Goal: Find specific page/section: Find specific page/section

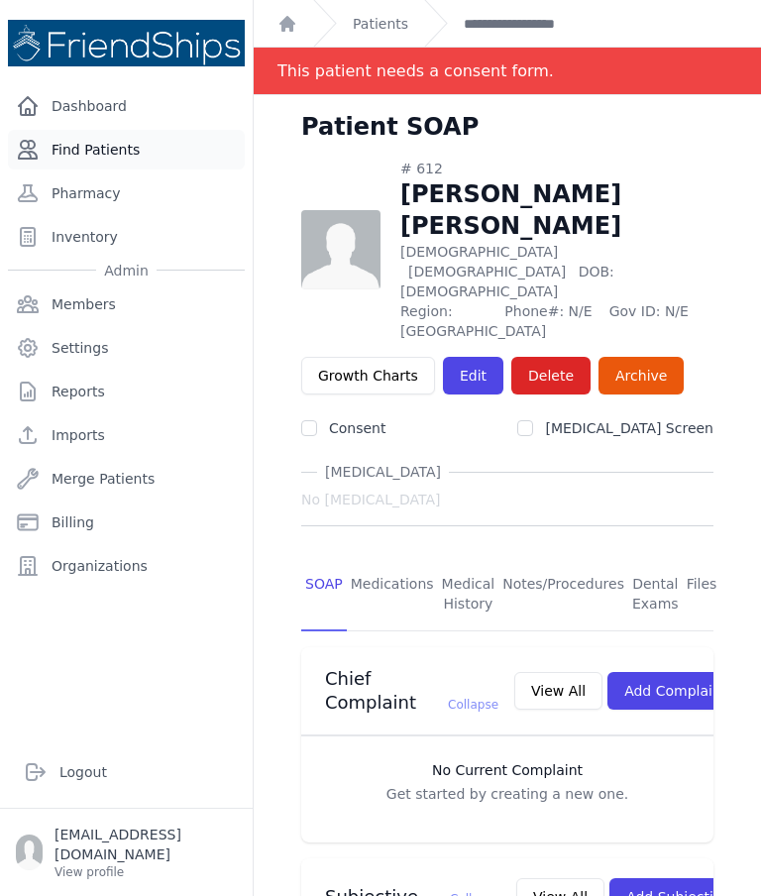
click at [148, 154] on link "Find Patients" at bounding box center [126, 150] width 237 height 40
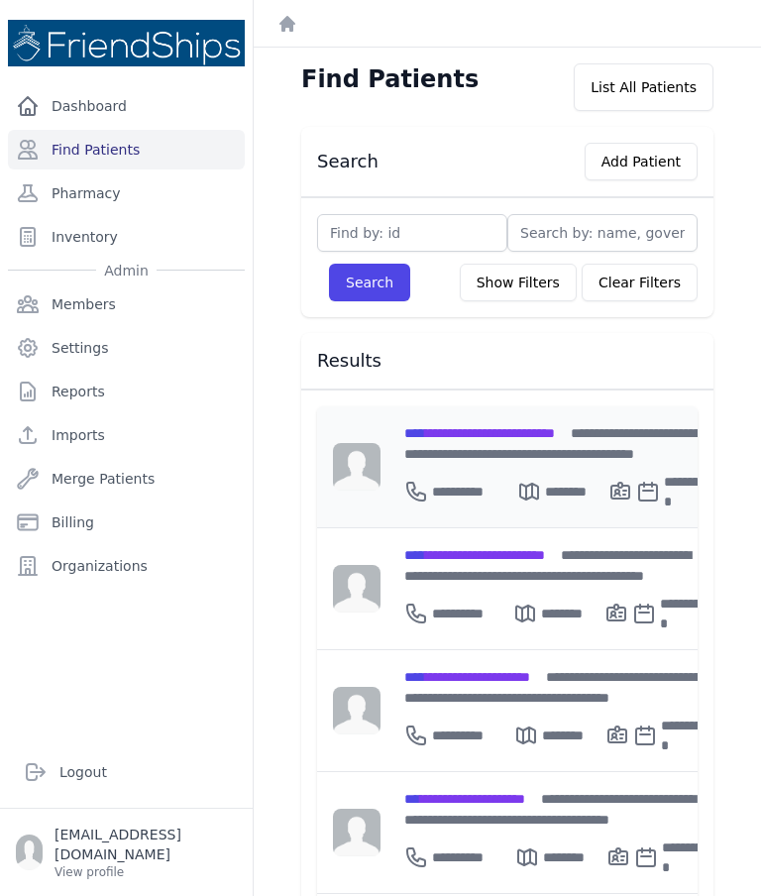
click at [495, 437] on span "**********" at bounding box center [480, 433] width 151 height 14
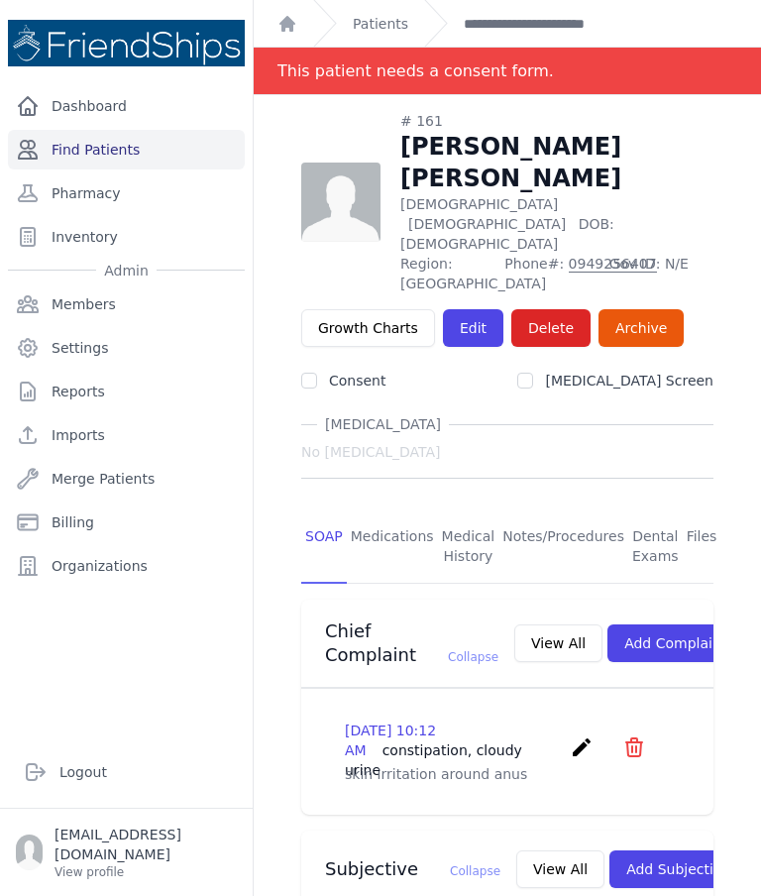
click at [141, 156] on link "Find Patients" at bounding box center [126, 150] width 237 height 40
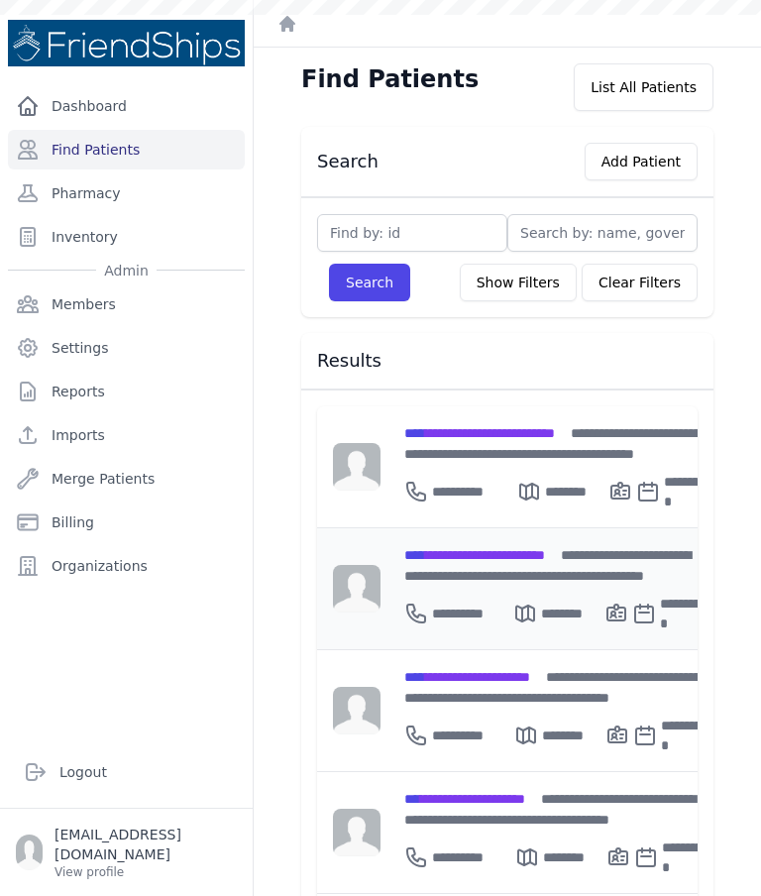
click at [531, 594] on div "********" at bounding box center [559, 614] width 91 height 40
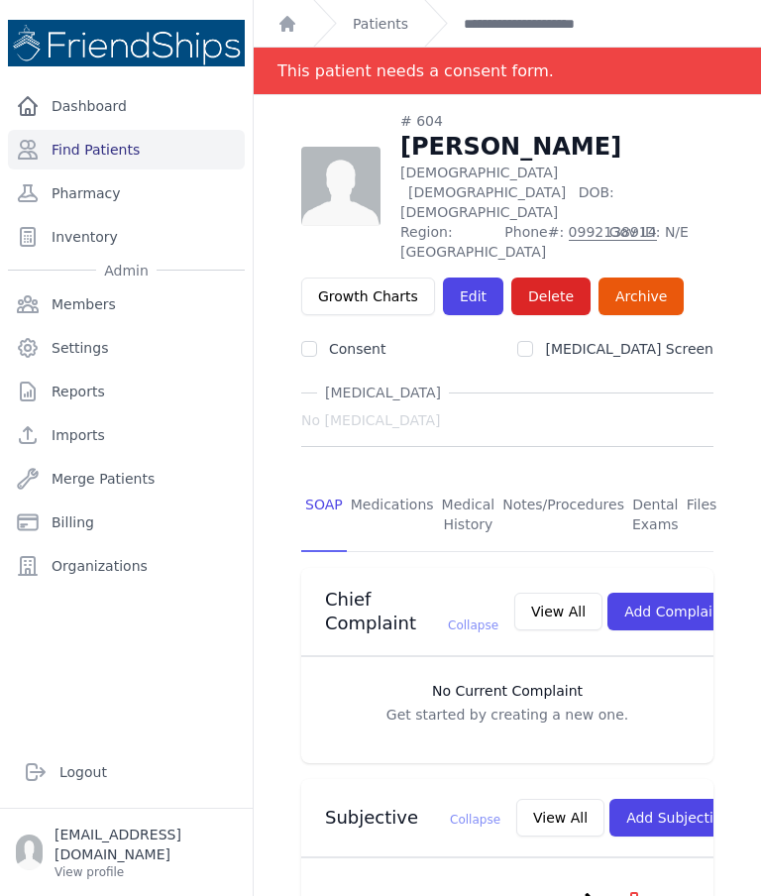
scroll to position [-4, 0]
click at [158, 144] on link "Find Patients" at bounding box center [126, 150] width 237 height 40
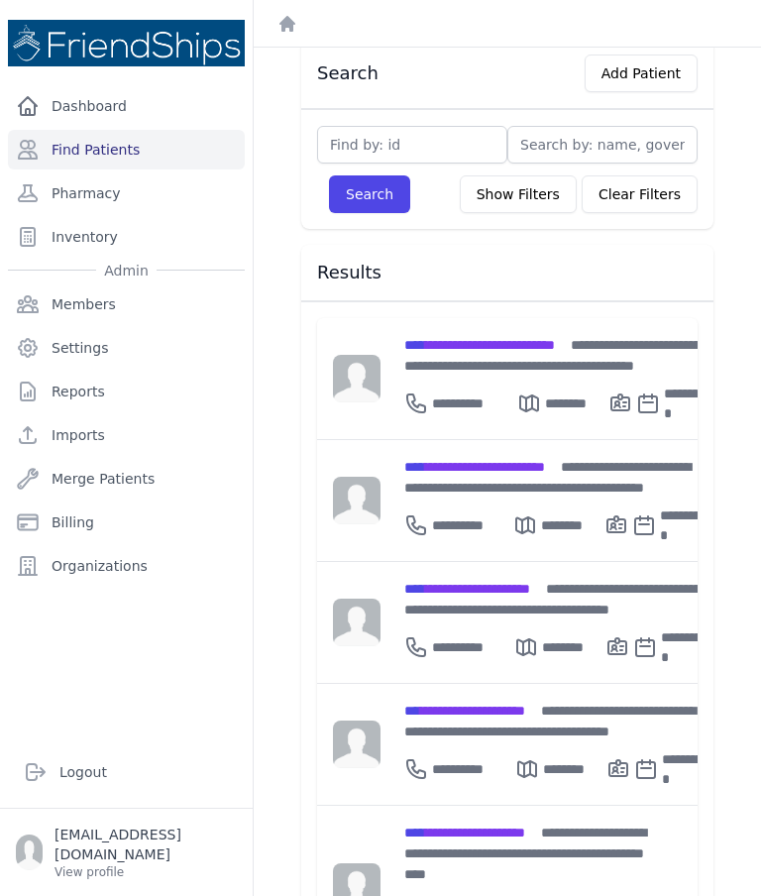
scroll to position [92, 0]
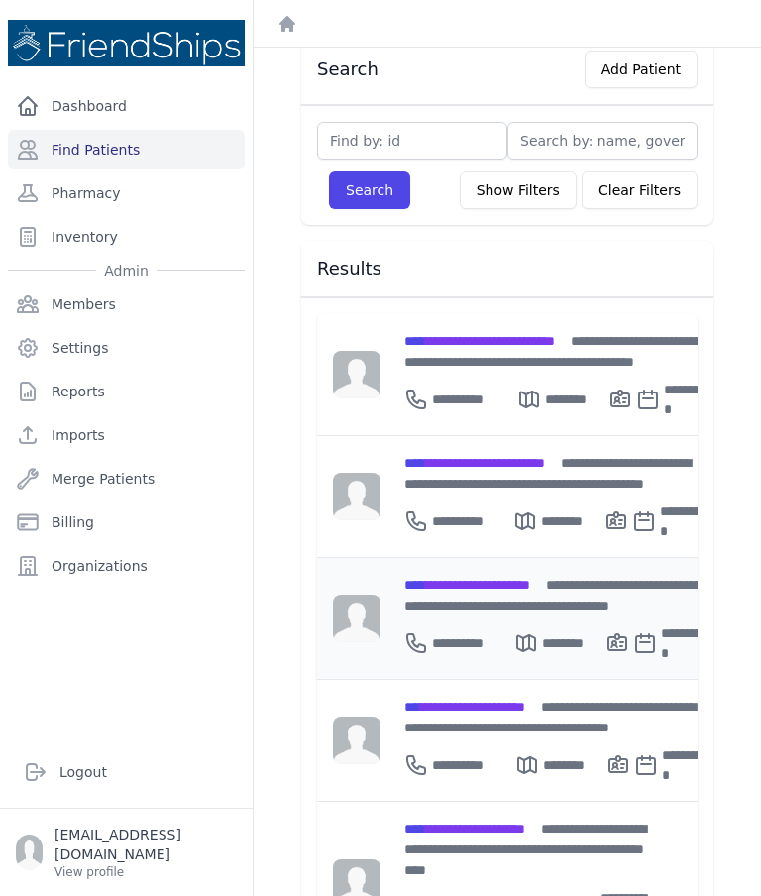
click at [530, 581] on span "**********" at bounding box center [468, 585] width 126 height 14
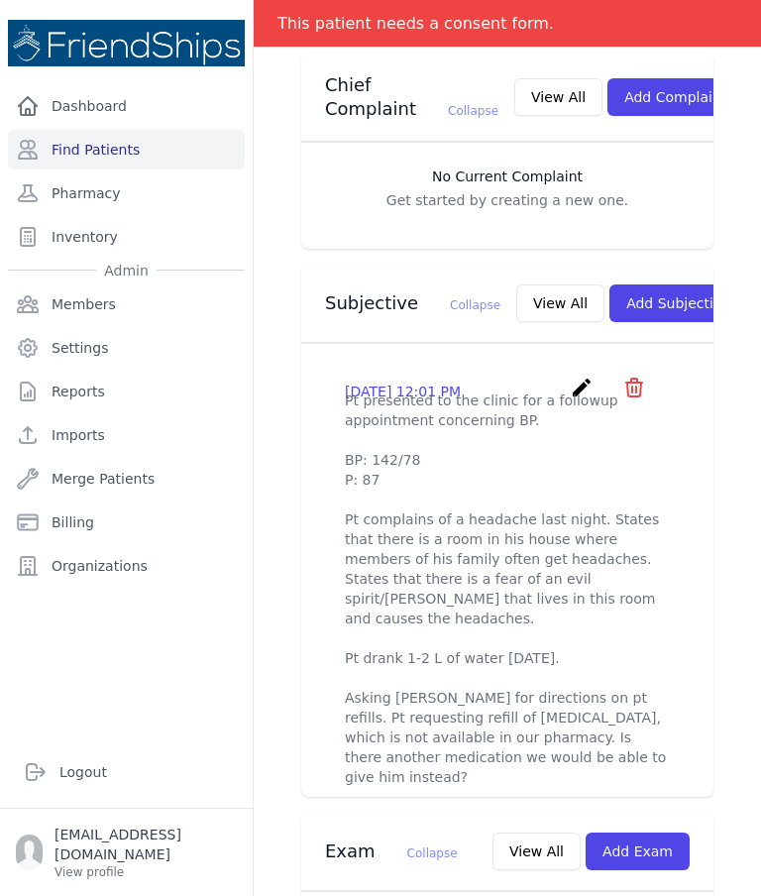
scroll to position [547, 0]
click at [161, 174] on link "Pharmacy" at bounding box center [126, 194] width 237 height 40
click at [173, 148] on link "Find Patients" at bounding box center [126, 150] width 237 height 40
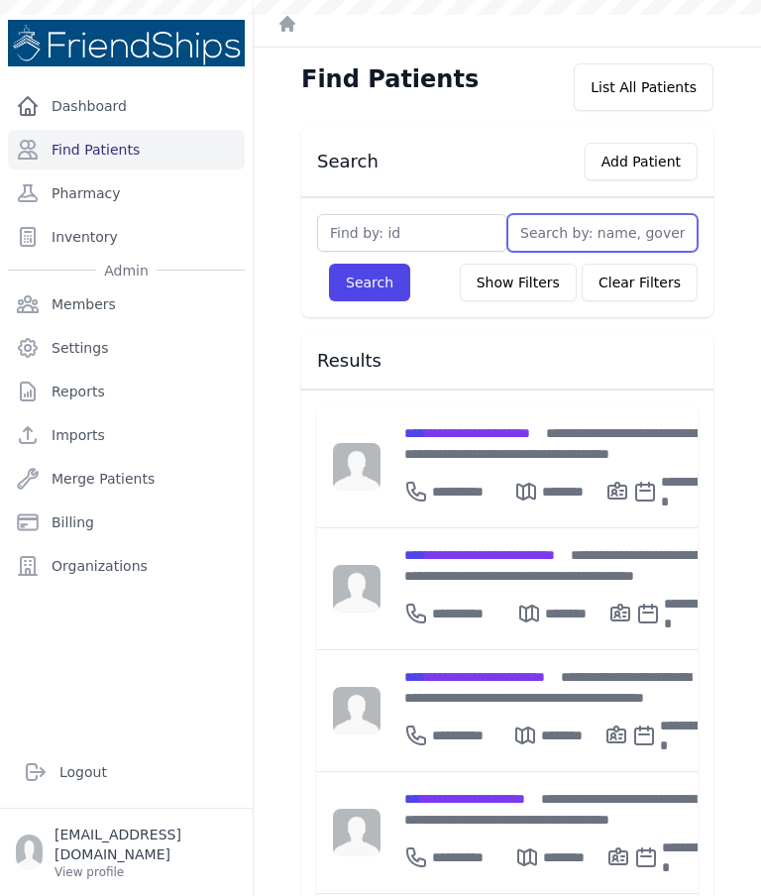
click at [551, 231] on input "text" at bounding box center [603, 233] width 190 height 38
type input "W"
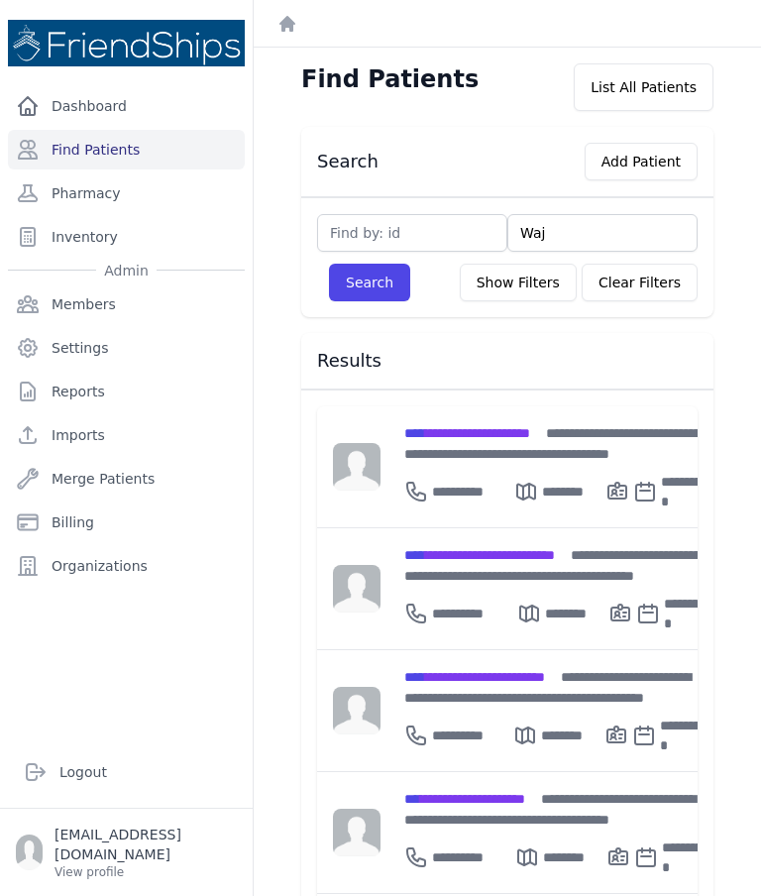
type input "Waji"
type input "Wajiha"
click at [375, 298] on button "Search" at bounding box center [369, 283] width 81 height 38
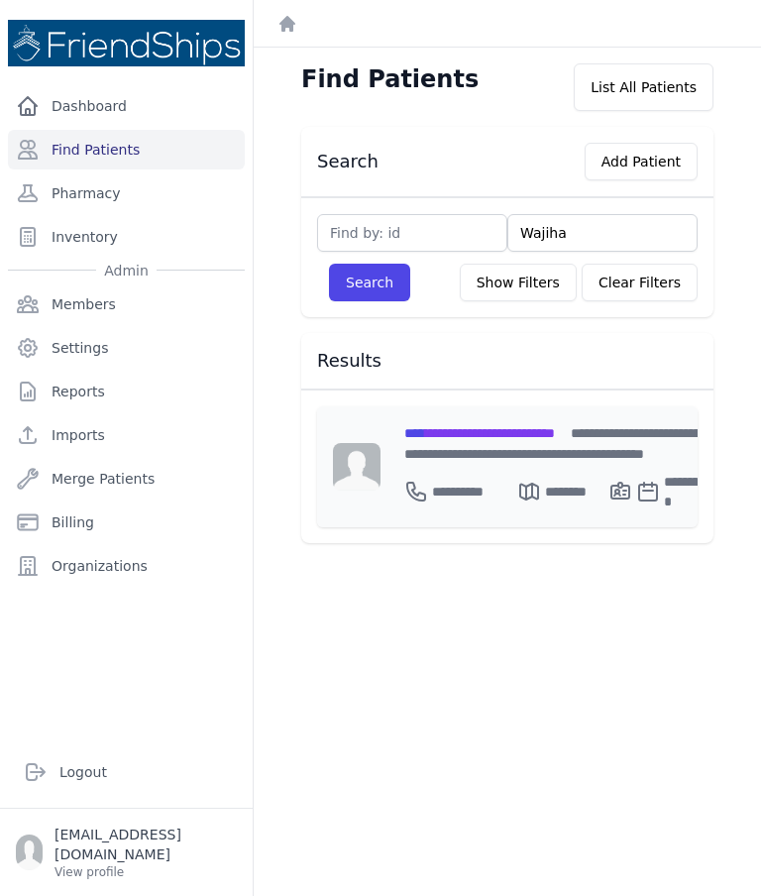
click at [537, 442] on div "**********" at bounding box center [559, 443] width 308 height 42
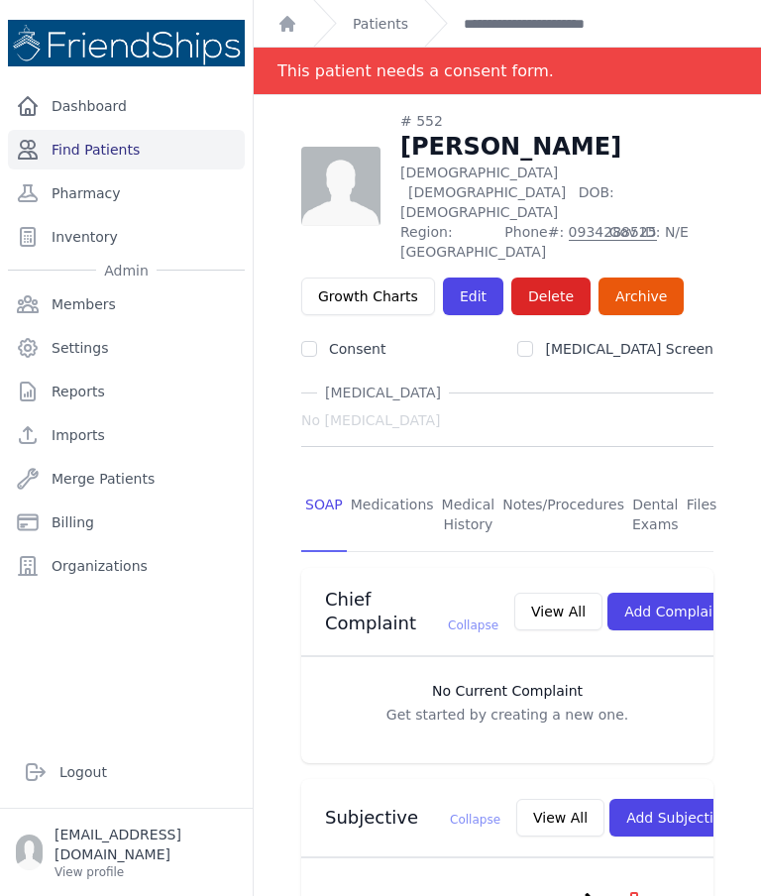
click at [187, 149] on link "Find Patients" at bounding box center [126, 150] width 237 height 40
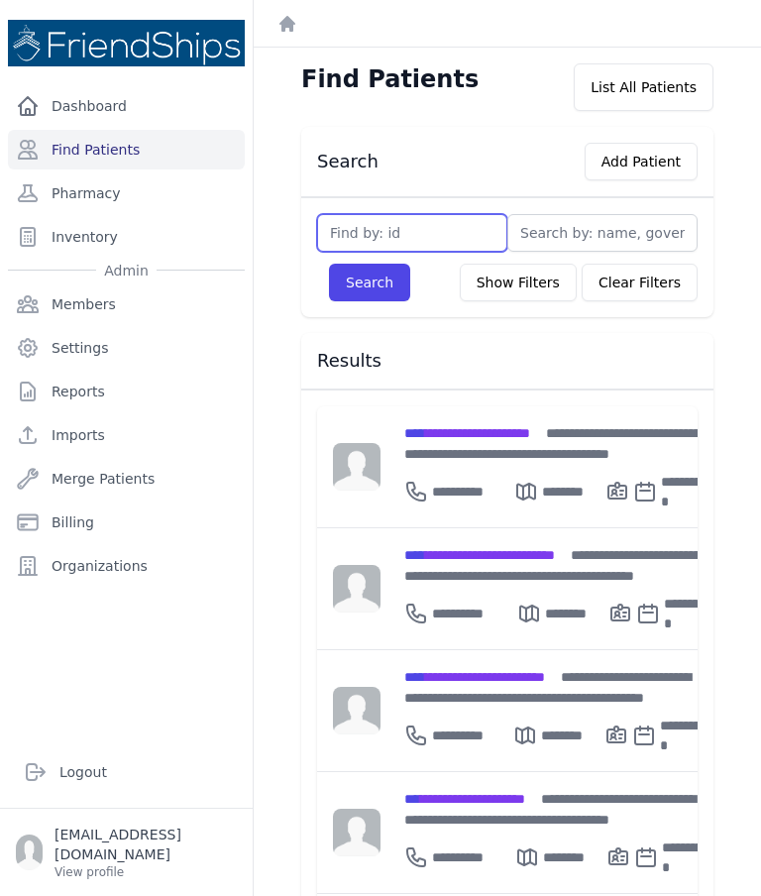
click at [410, 237] on input "text" at bounding box center [412, 233] width 190 height 38
type input "552"
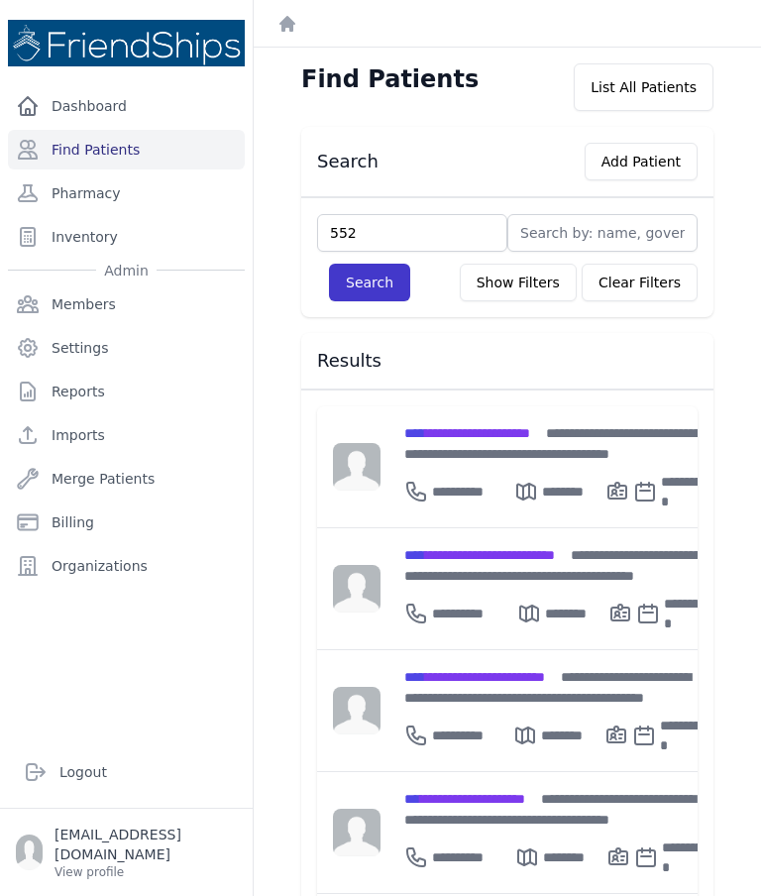
click at [374, 291] on button "Search" at bounding box center [369, 283] width 81 height 38
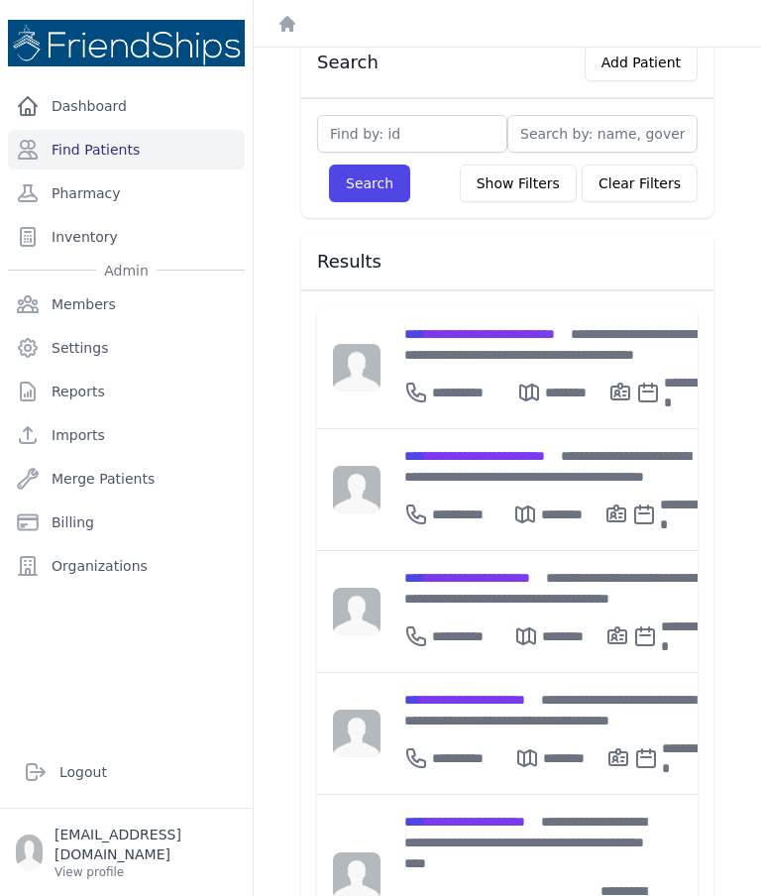
scroll to position [103, 0]
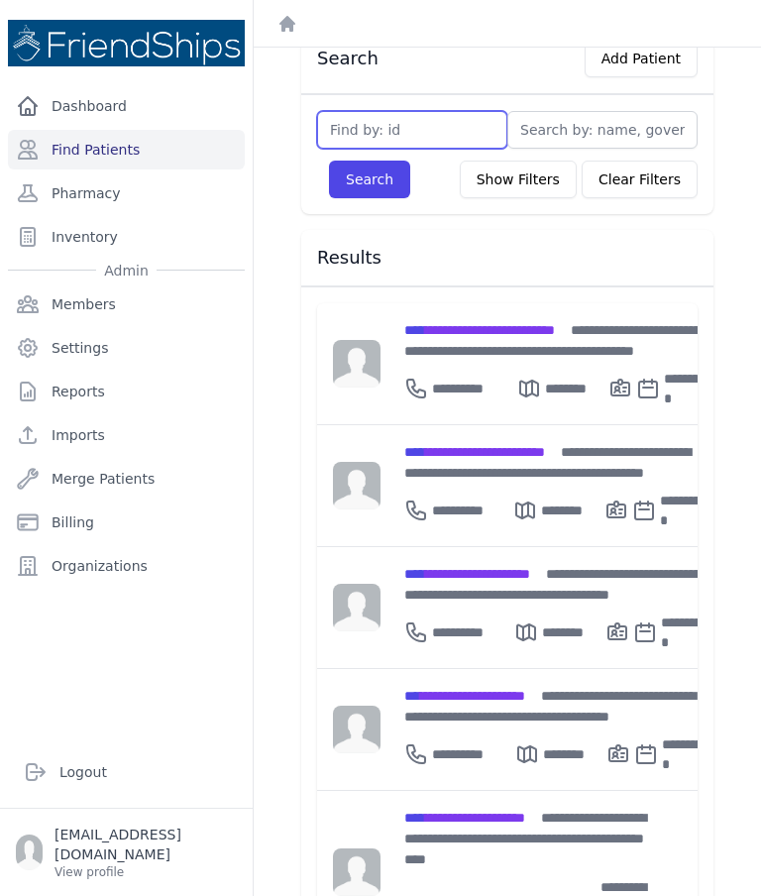
click at [447, 132] on input "text" at bounding box center [412, 130] width 190 height 38
type input "552"
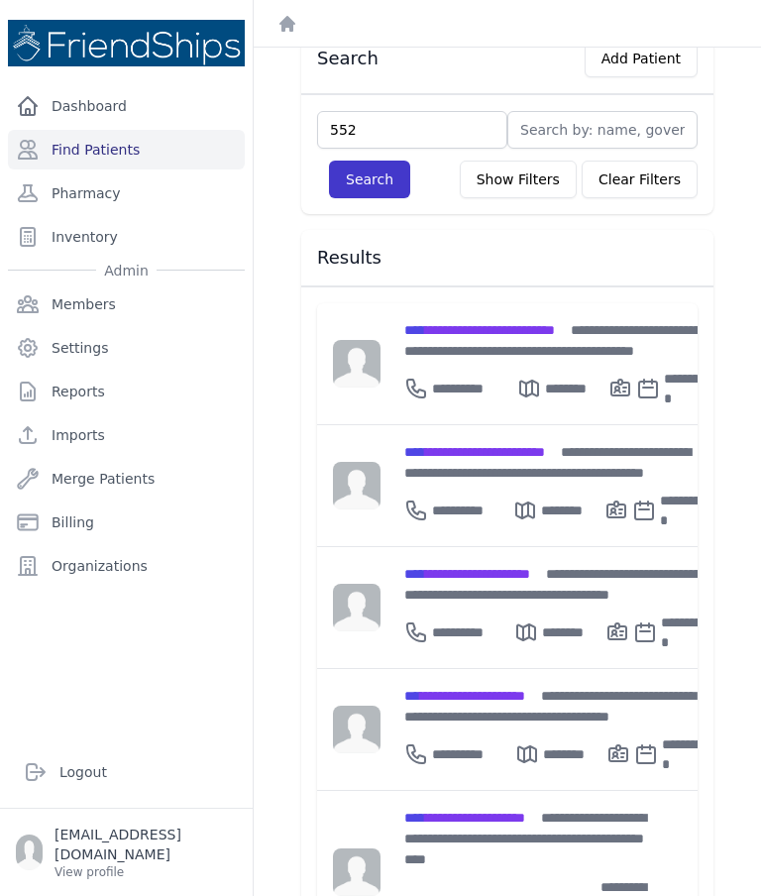
click at [377, 186] on button "Search" at bounding box center [369, 180] width 81 height 38
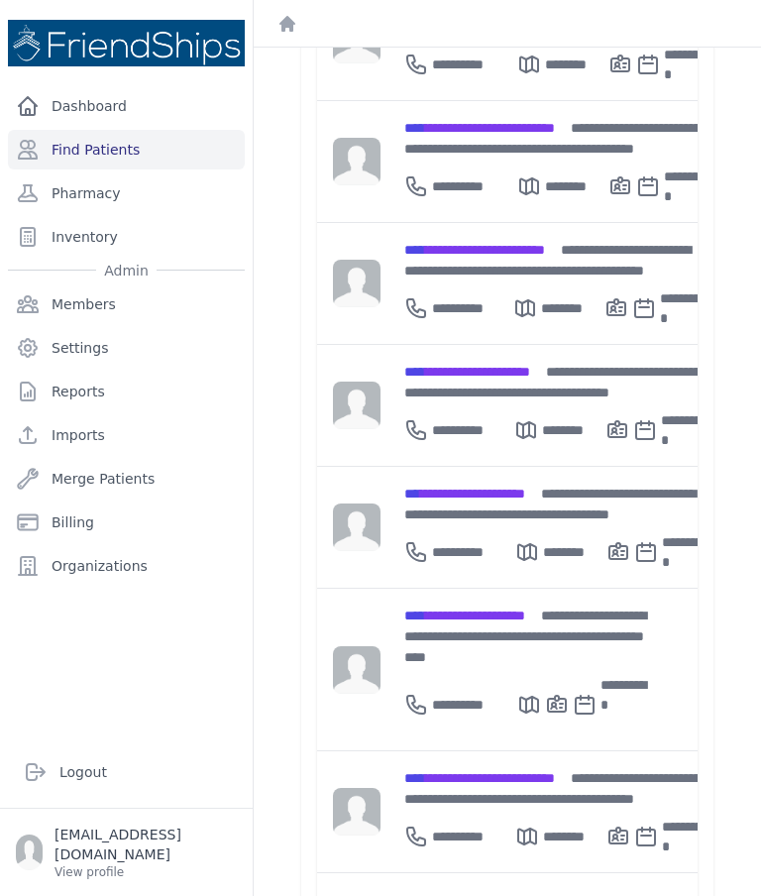
scroll to position [436, 0]
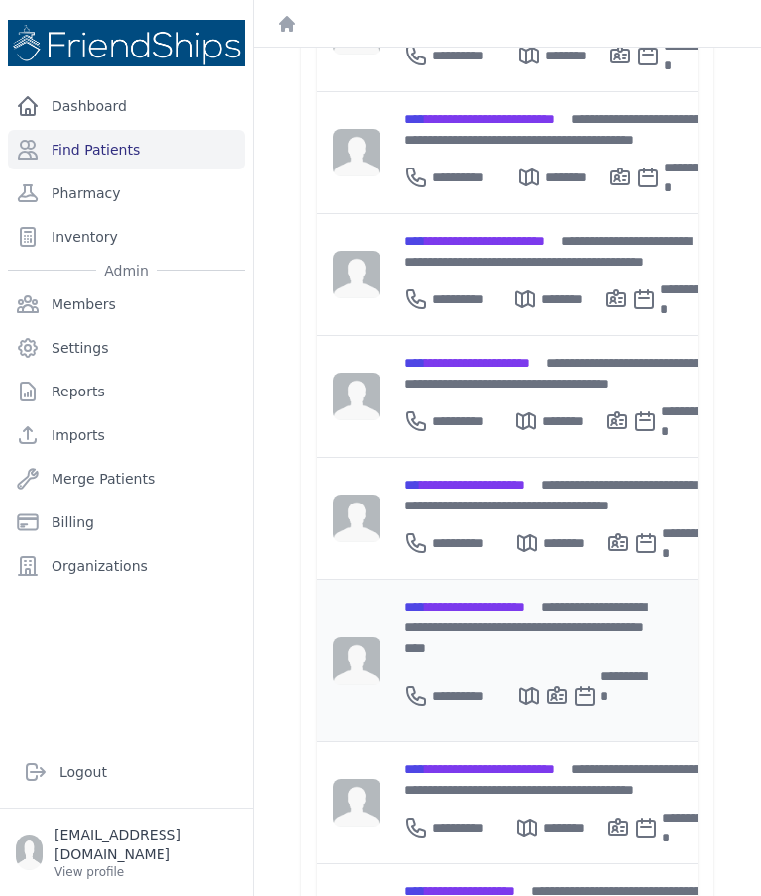
click at [485, 600] on span "**********" at bounding box center [465, 607] width 121 height 14
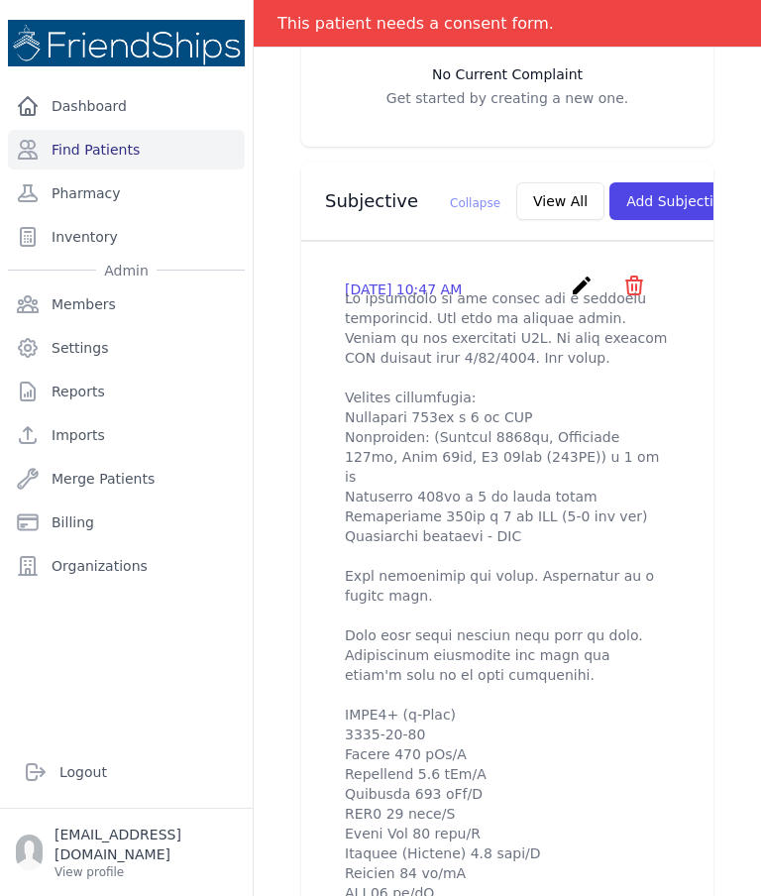
scroll to position [580, 0]
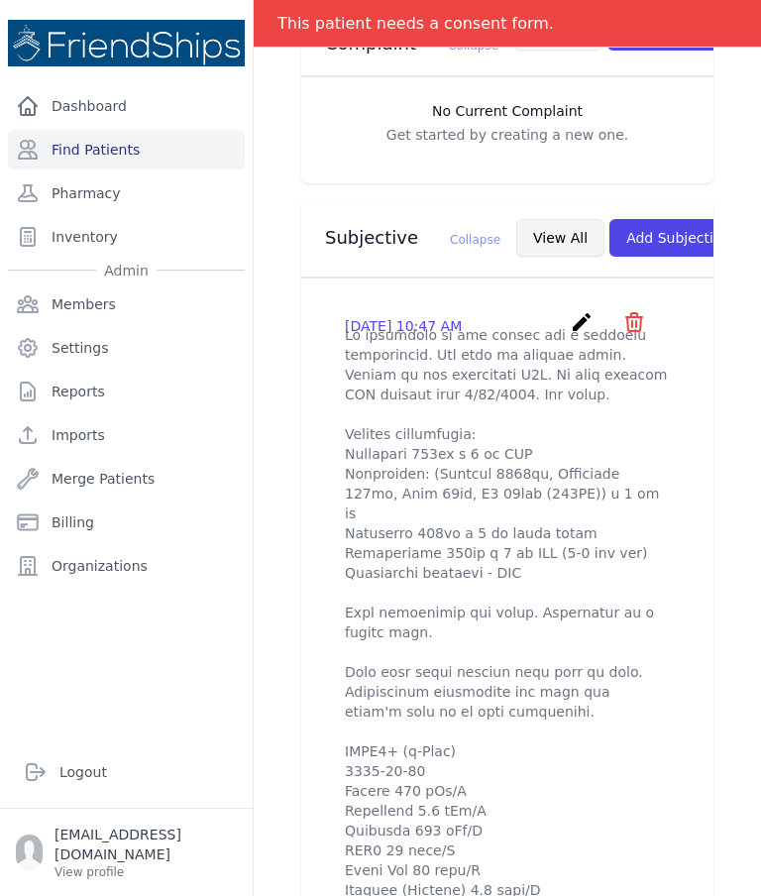
click at [517, 219] on button "View All" at bounding box center [561, 238] width 88 height 38
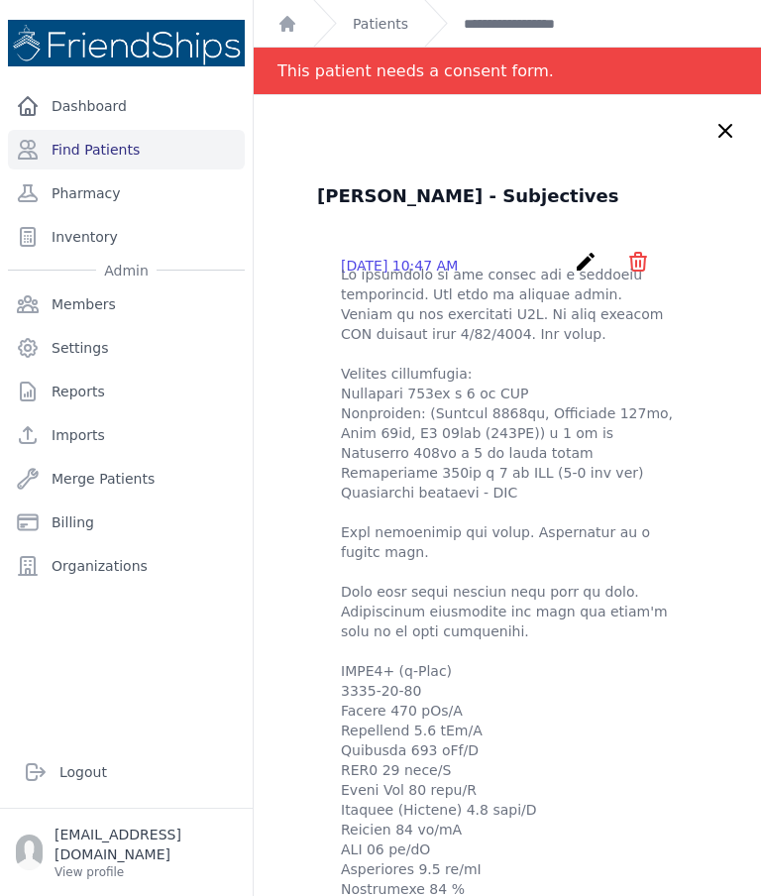
scroll to position [0, 0]
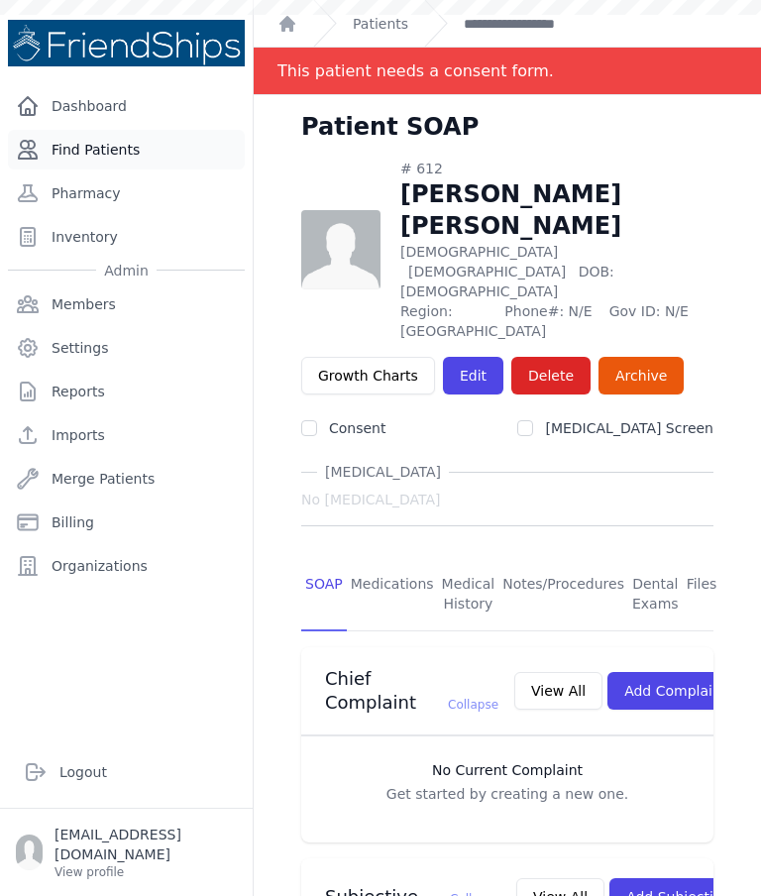
click at [159, 147] on link "Find Patients" at bounding box center [126, 150] width 237 height 40
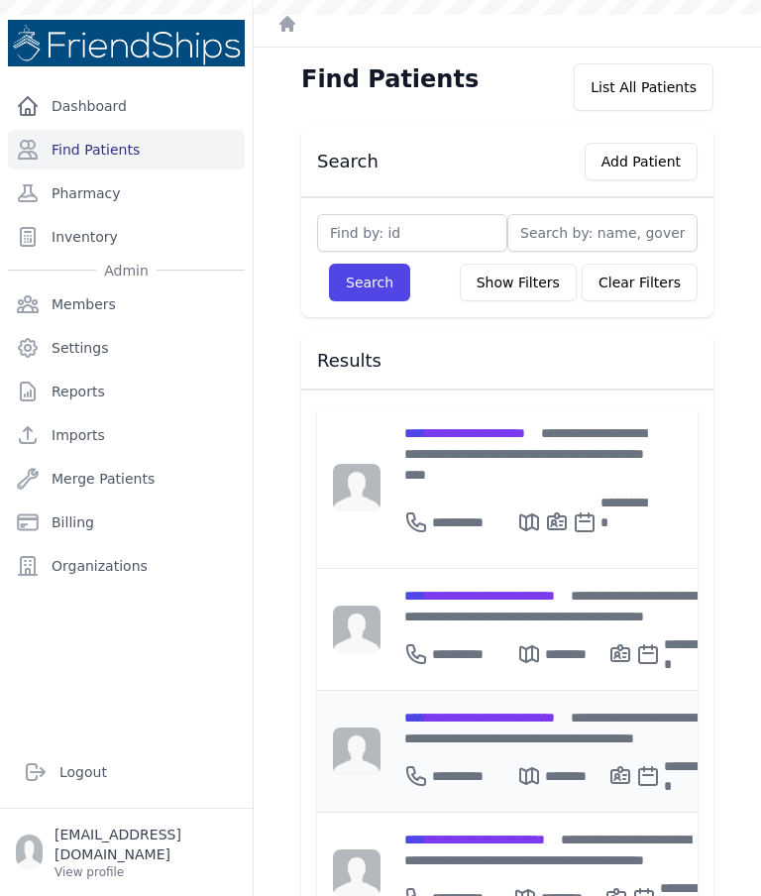
click at [485, 707] on div "**********" at bounding box center [557, 728] width 305 height 42
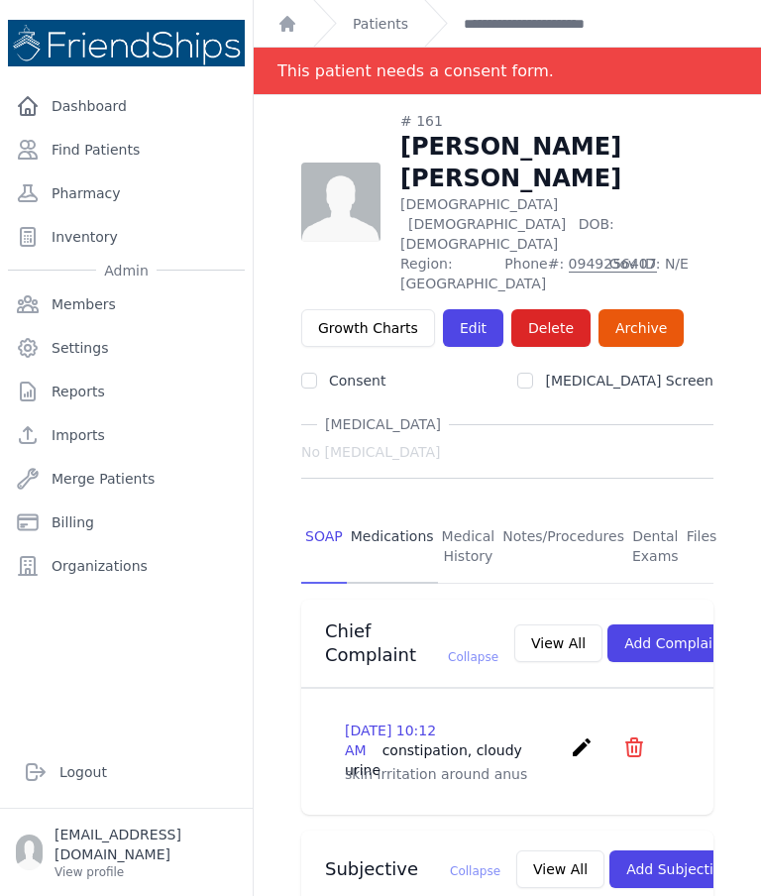
click at [403, 511] on link "Medications" at bounding box center [392, 547] width 91 height 73
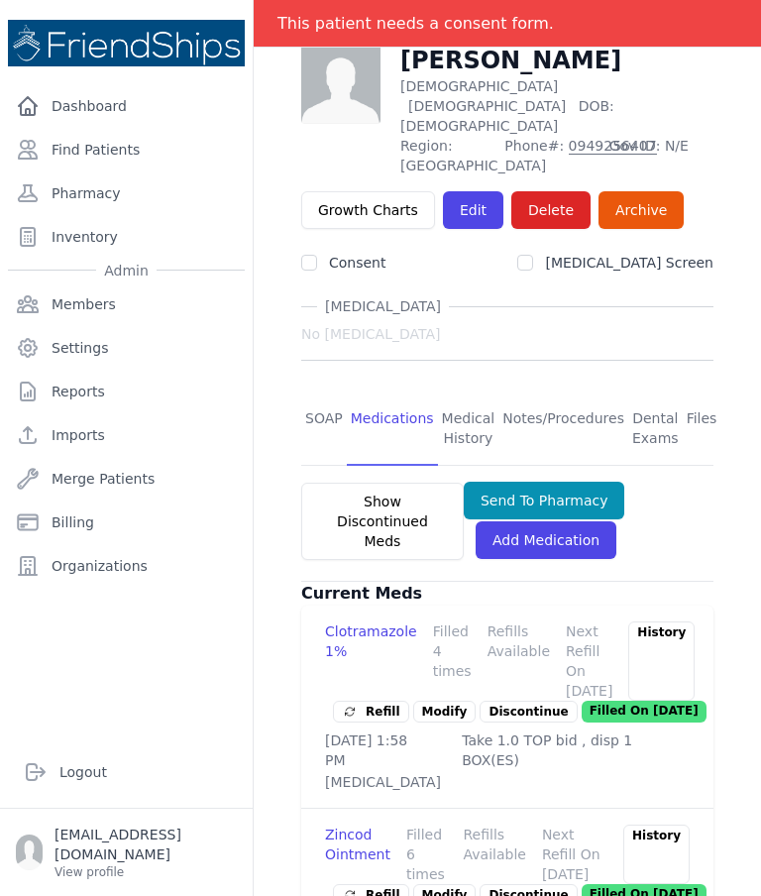
scroll to position [79, 0]
click at [328, 393] on link "SOAP" at bounding box center [324, 429] width 46 height 73
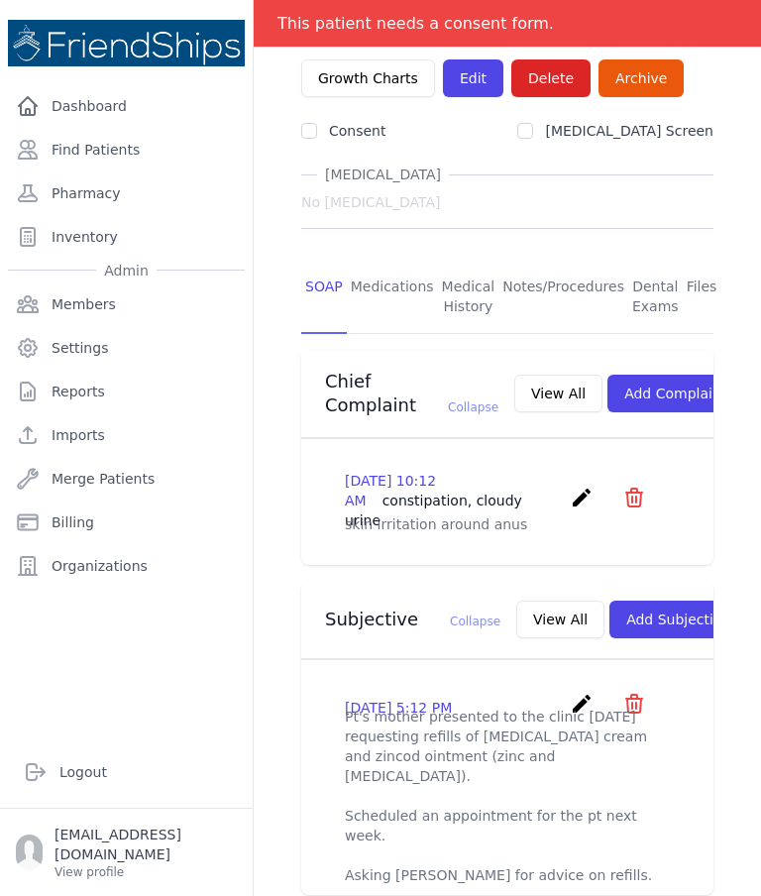
scroll to position [296, 0]
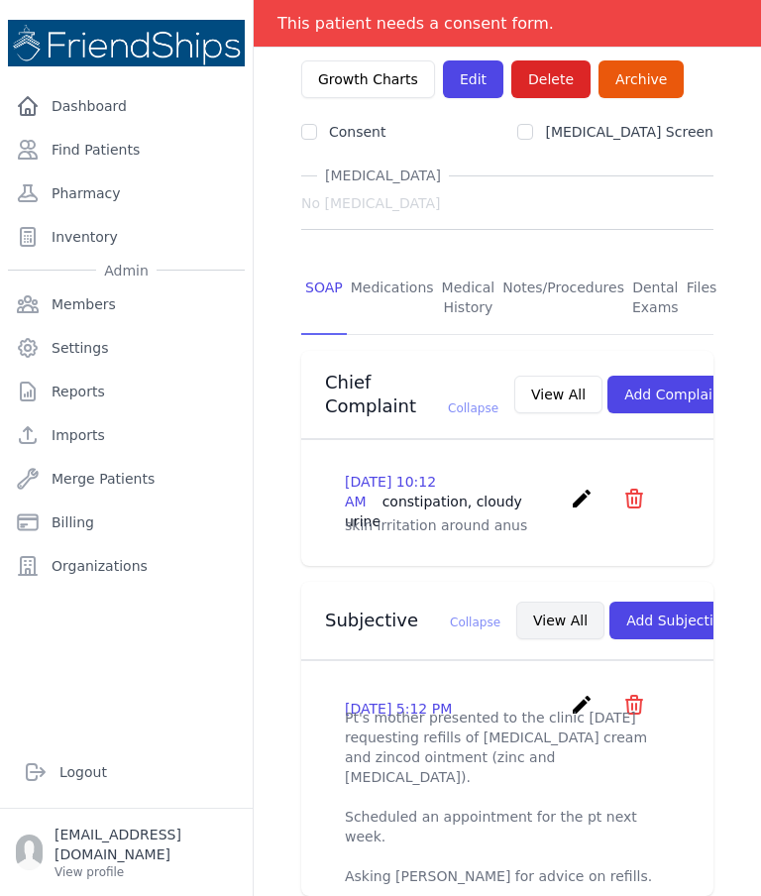
click at [517, 602] on button "View All" at bounding box center [561, 621] width 88 height 38
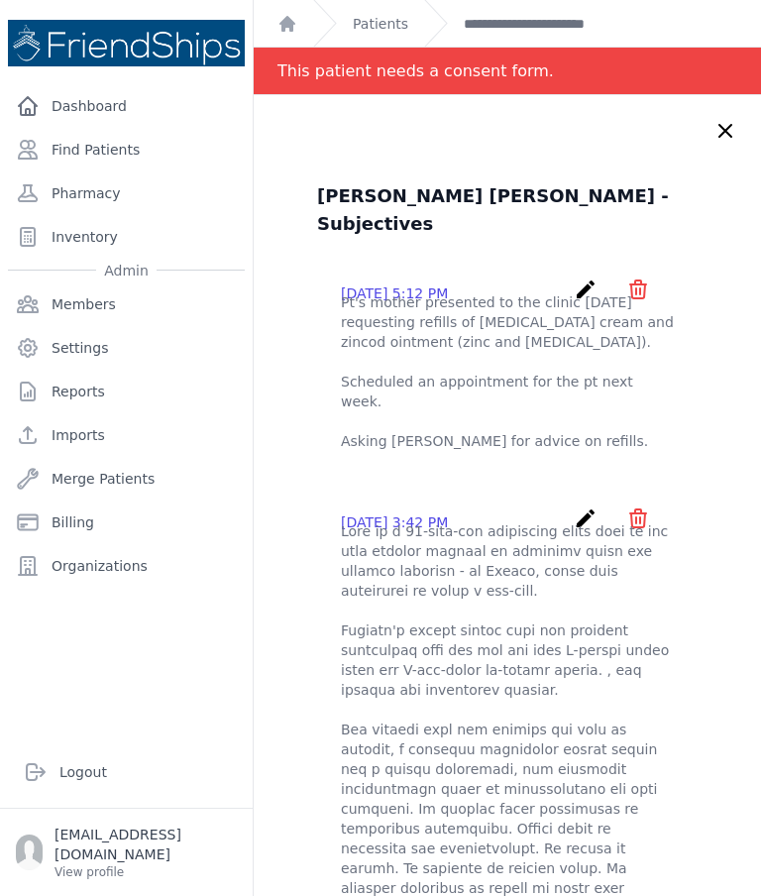
scroll to position [0, 0]
click at [727, 125] on icon at bounding box center [726, 131] width 12 height 12
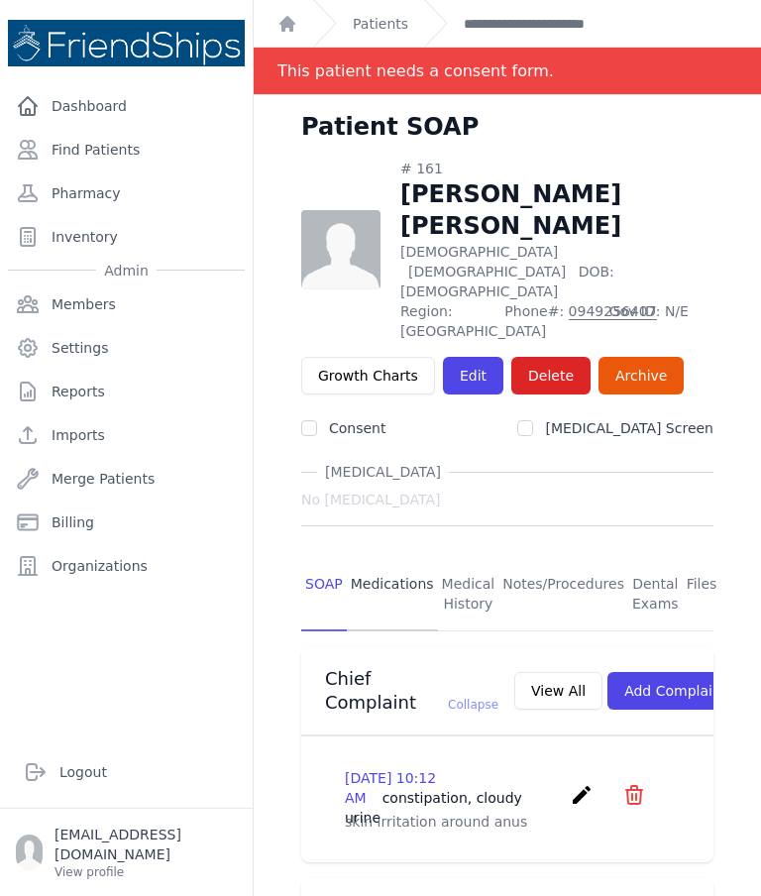
click at [391, 558] on link "Medications" at bounding box center [392, 594] width 91 height 73
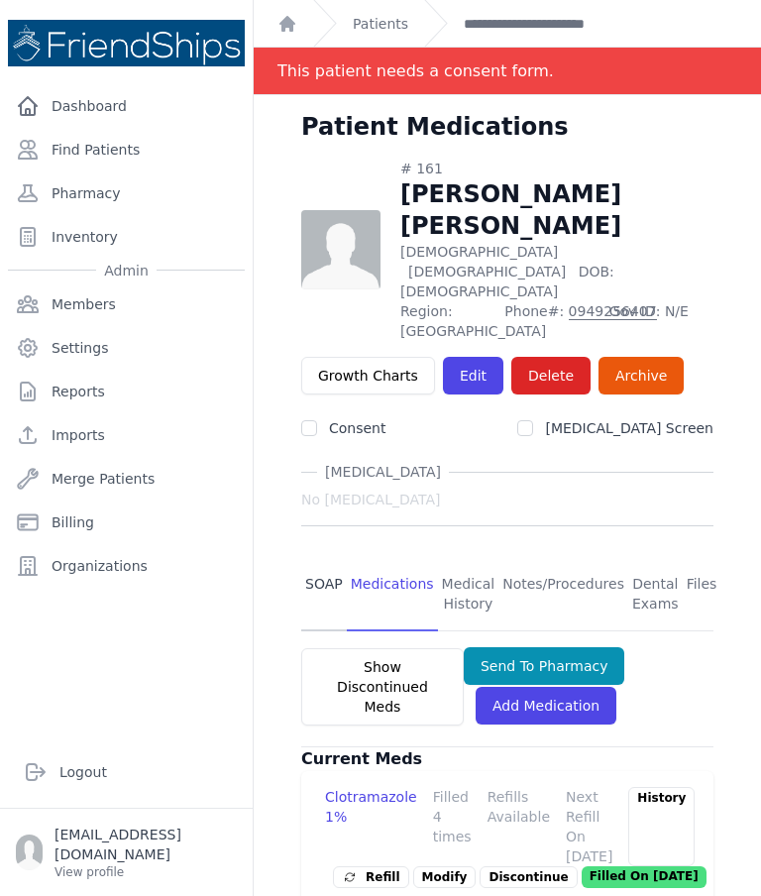
click at [306, 558] on link "SOAP" at bounding box center [324, 594] width 46 height 73
click at [299, 415] on div "# 161 Mohammed Nour Shabib Ali Male 14 Years Old DOB: 2011-Feb-01 Region: Hamad…" at bounding box center [508, 658] width 476 height 998
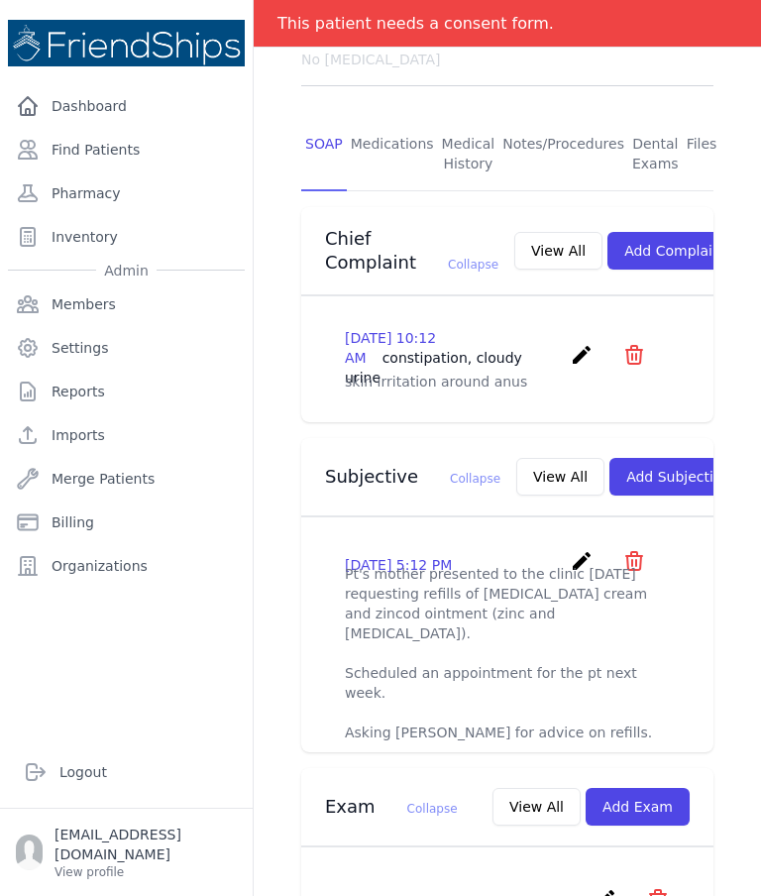
scroll to position [439, 0]
click at [517, 459] on button "View All" at bounding box center [561, 478] width 88 height 38
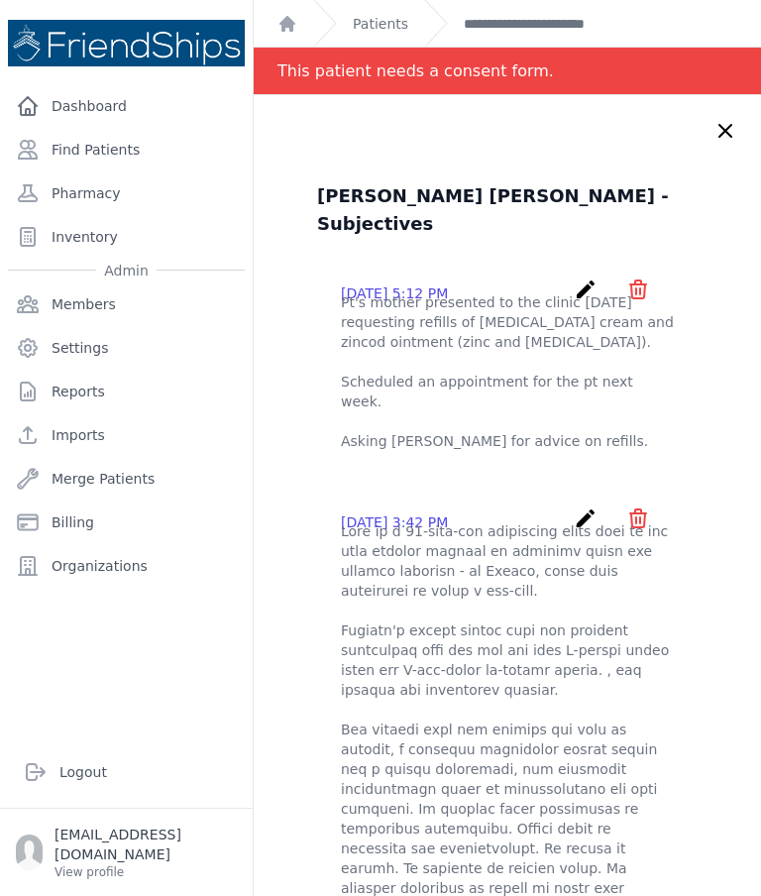
scroll to position [0, 0]
click at [189, 130] on link "Find Patients" at bounding box center [126, 150] width 237 height 40
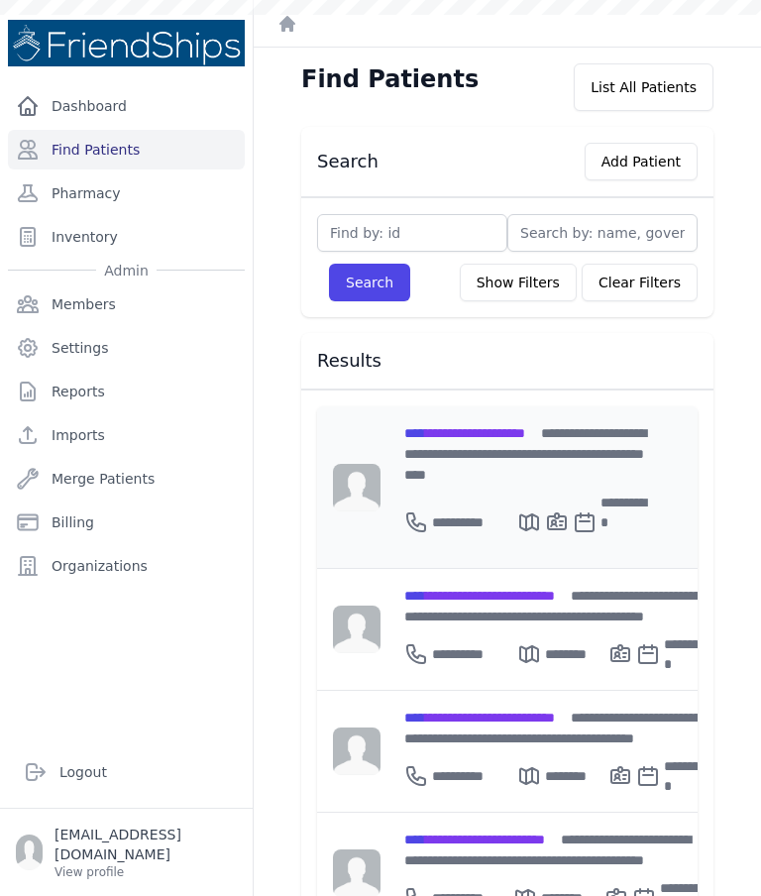
click at [487, 435] on span "**********" at bounding box center [465, 433] width 121 height 14
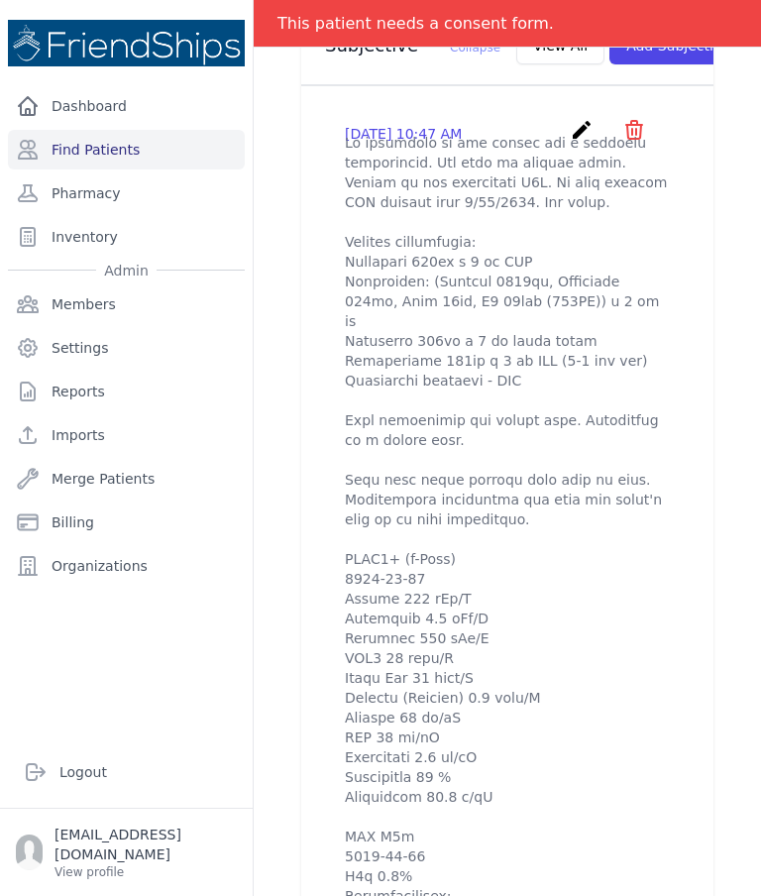
scroll to position [798, 0]
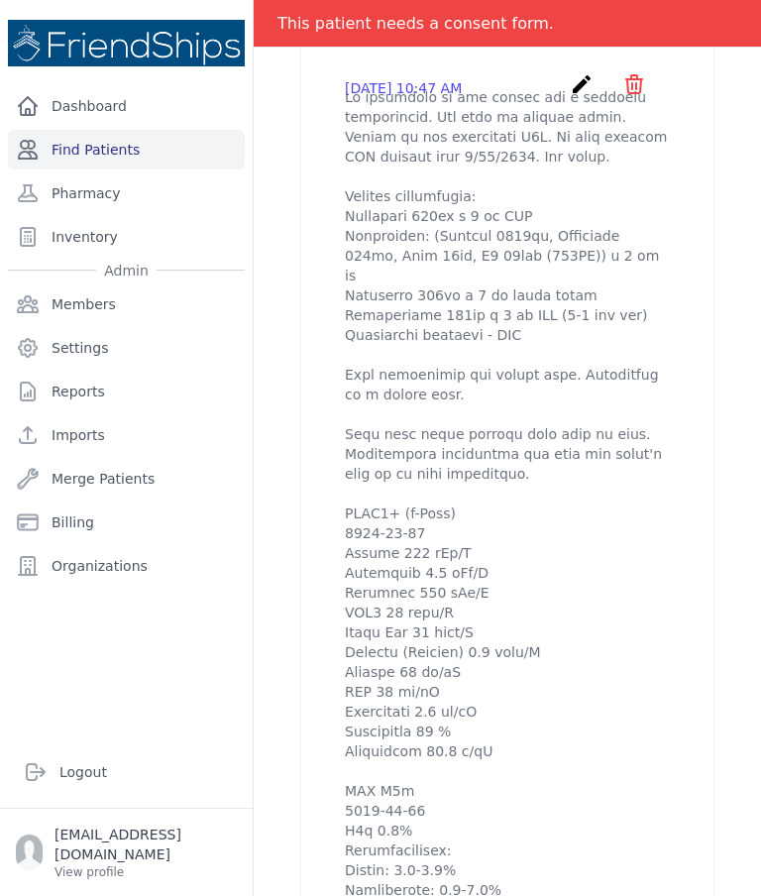
click at [156, 163] on link "Find Patients" at bounding box center [126, 150] width 237 height 40
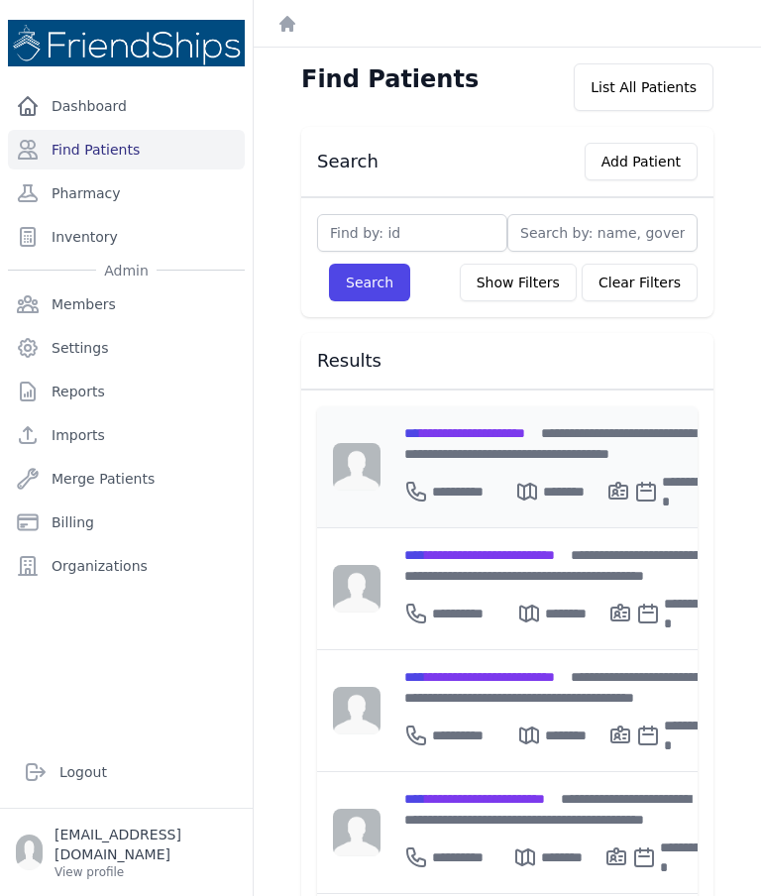
click at [456, 464] on div "**********" at bounding box center [558, 488] width 306 height 48
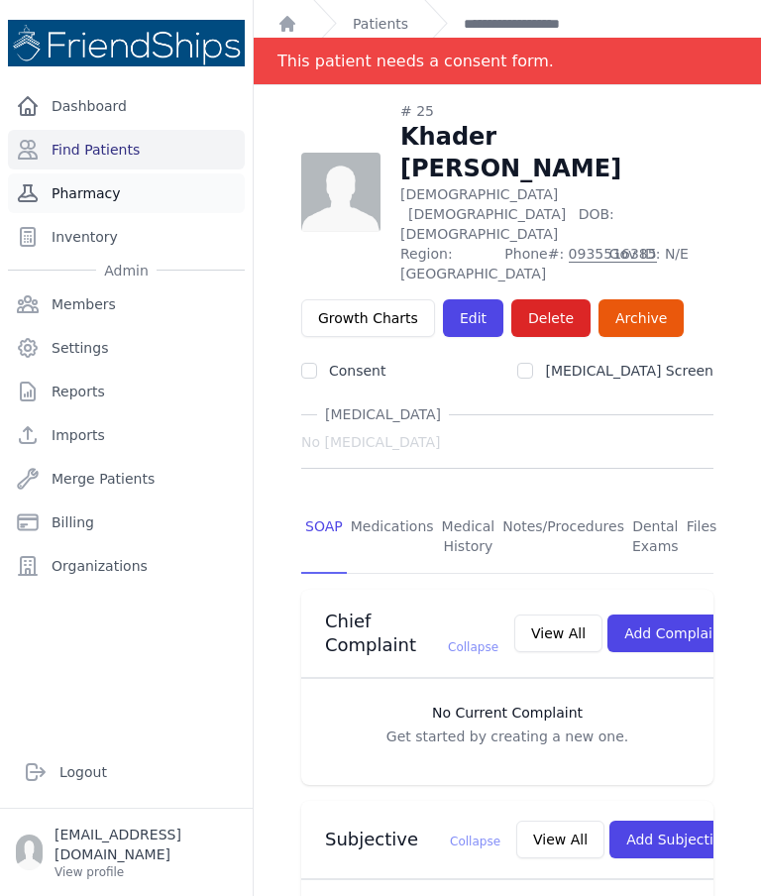
scroll to position [5, 0]
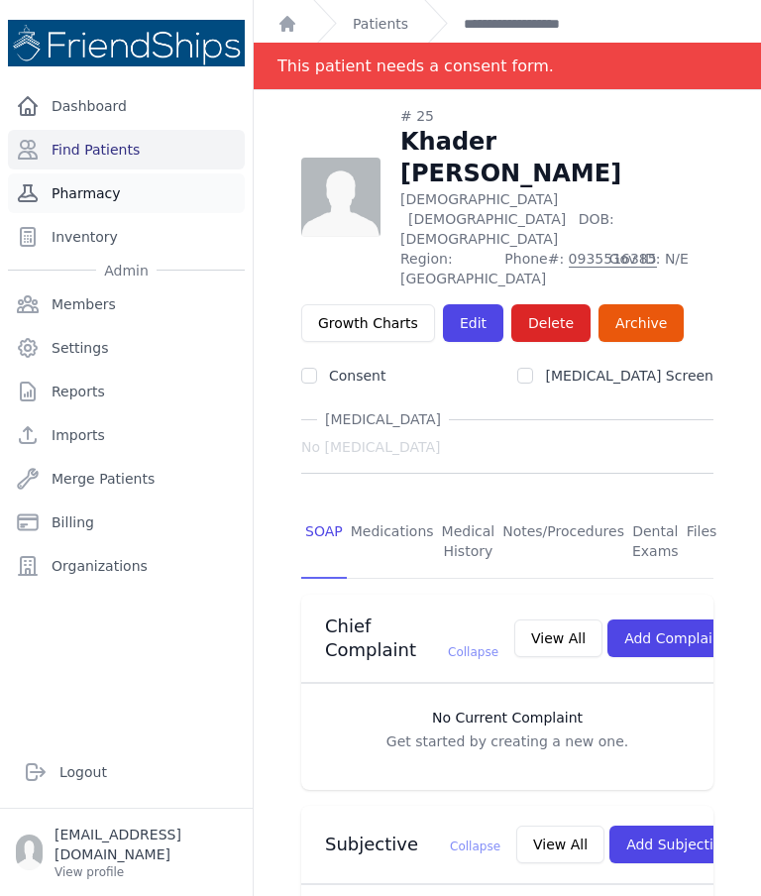
click at [131, 190] on link "Pharmacy" at bounding box center [126, 194] width 237 height 40
click at [112, 161] on link "Find Patients" at bounding box center [126, 150] width 237 height 40
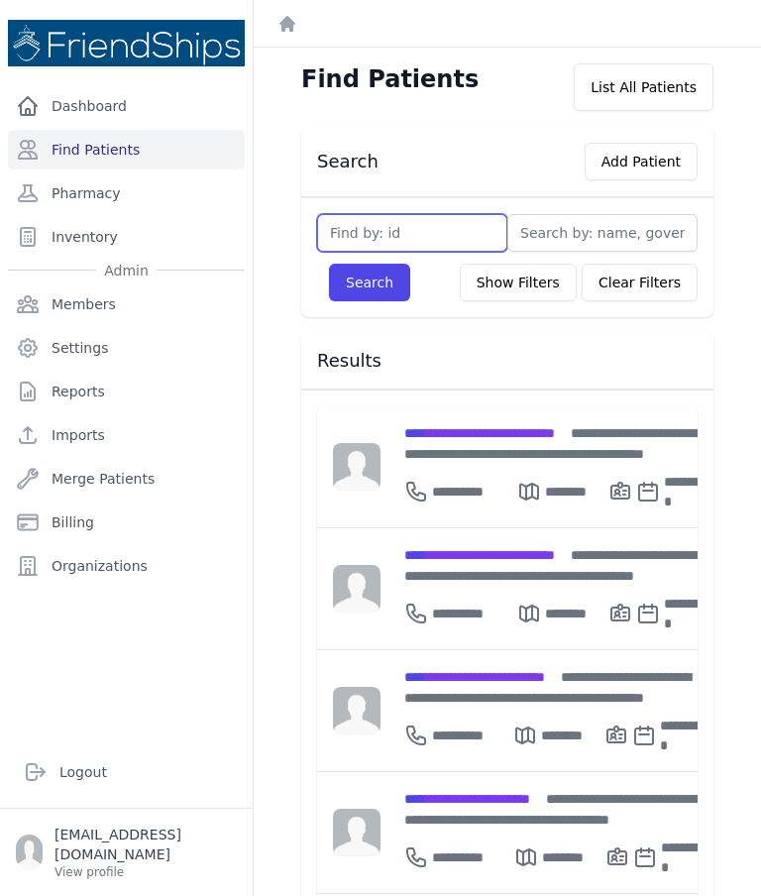
click at [446, 225] on input "text" at bounding box center [412, 233] width 190 height 38
type input "729"
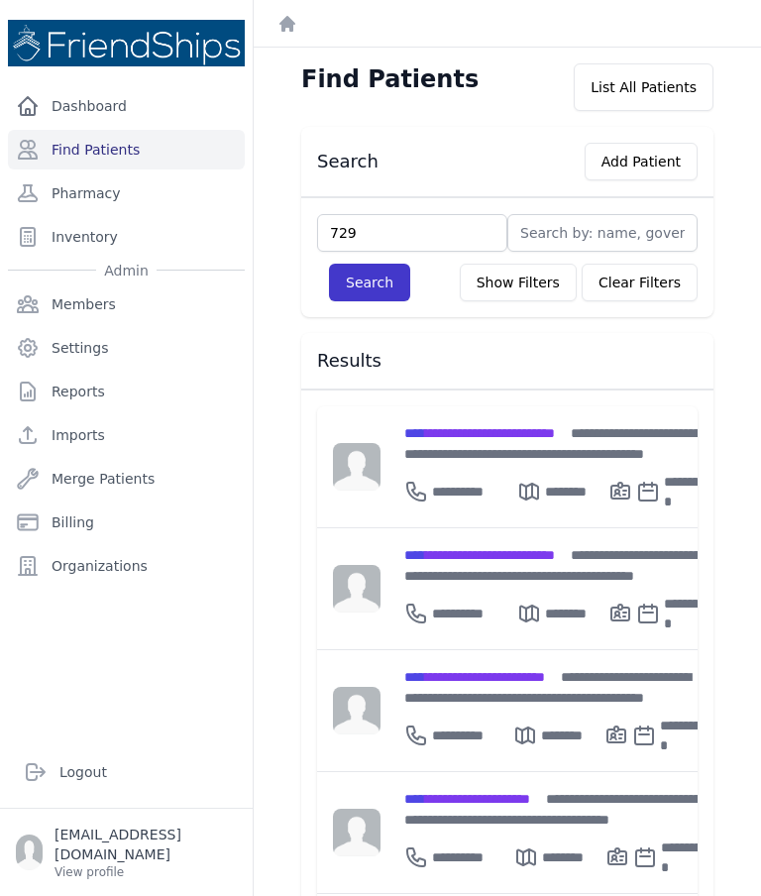
click at [361, 281] on button "Search" at bounding box center [369, 283] width 81 height 38
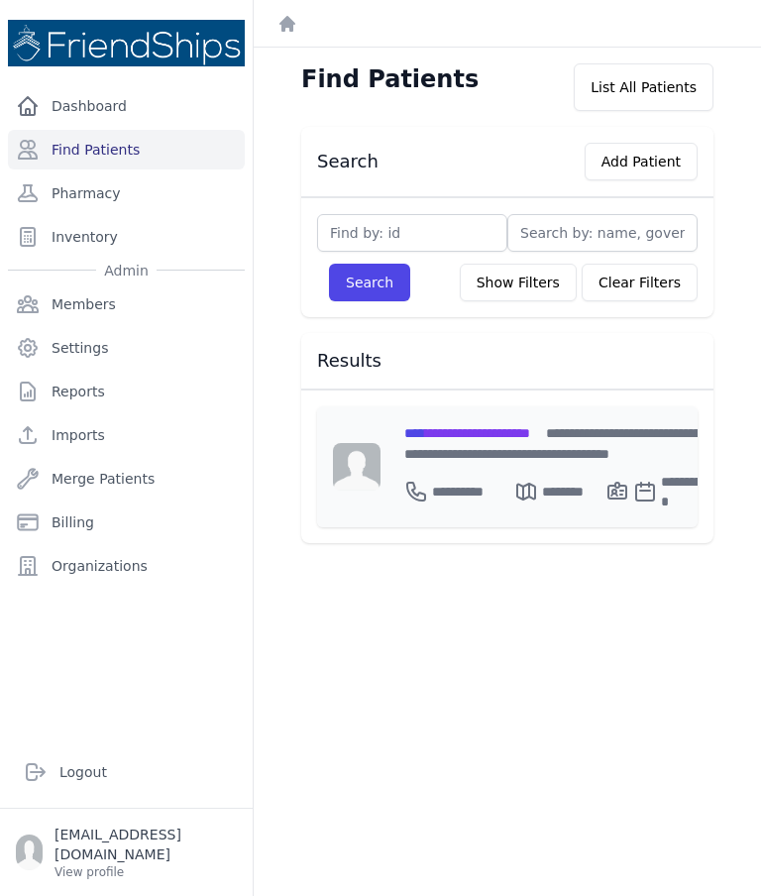
click at [515, 438] on span "**********" at bounding box center [468, 433] width 126 height 14
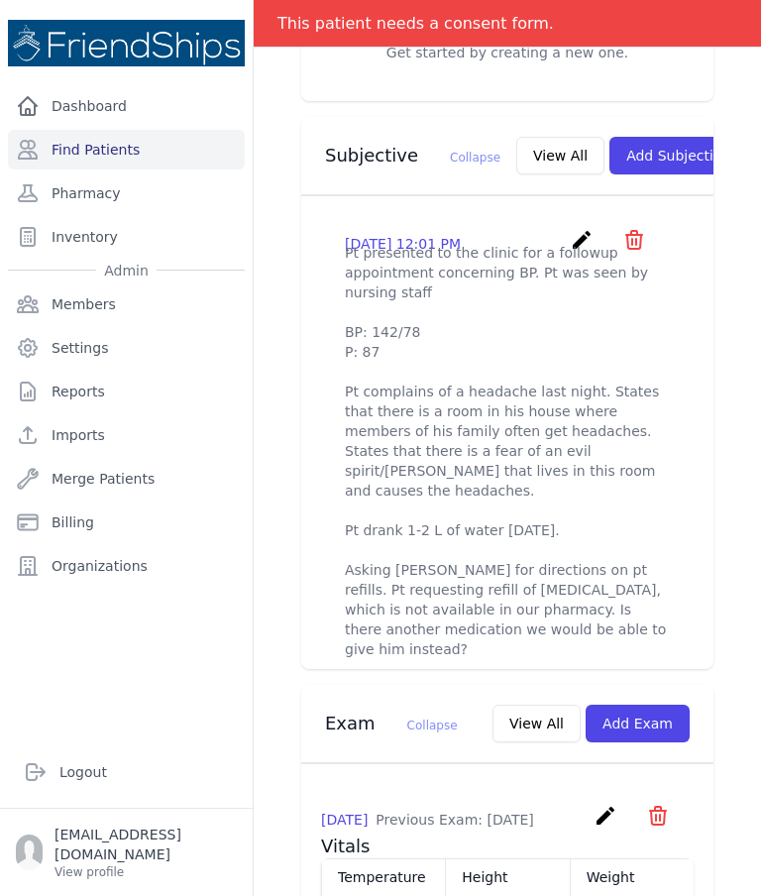
scroll to position [689, 0]
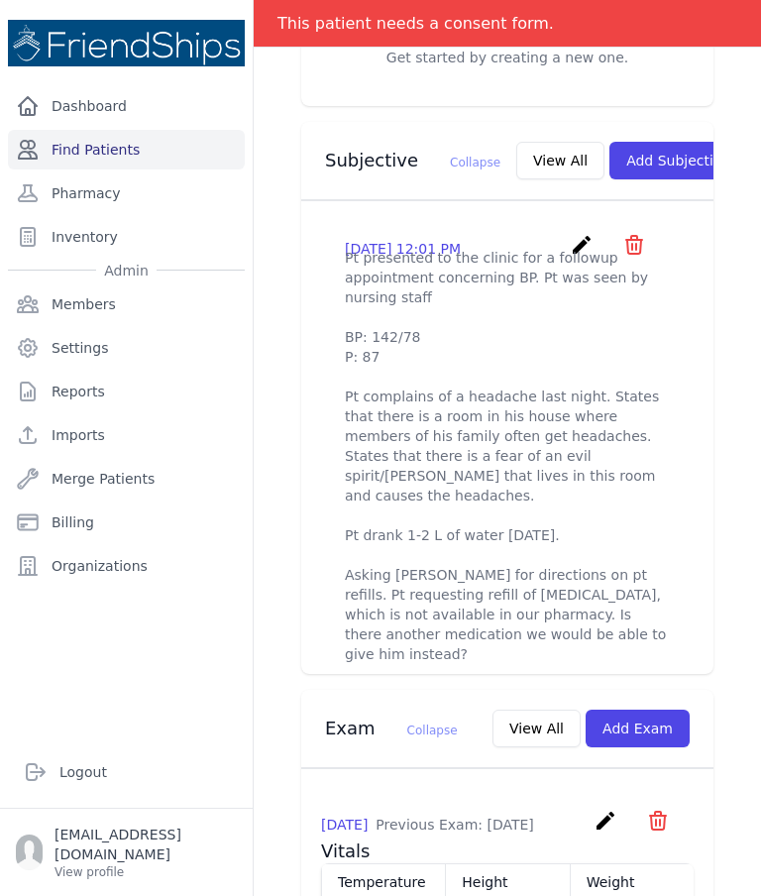
click at [150, 146] on link "Find Patients" at bounding box center [126, 150] width 237 height 40
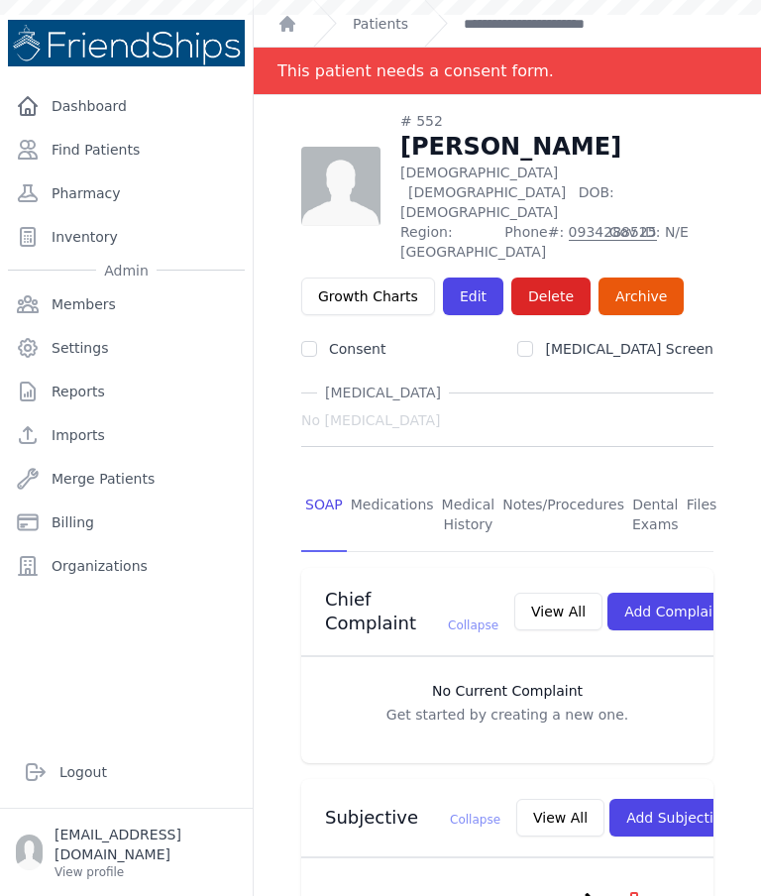
scroll to position [678, 0]
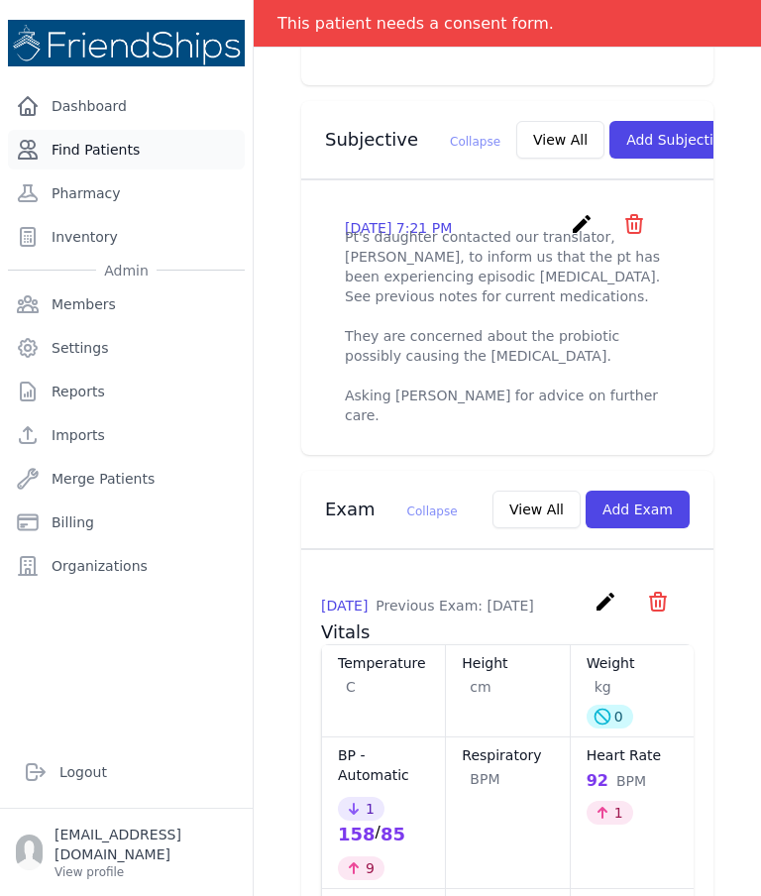
click at [140, 159] on link "Find Patients" at bounding box center [126, 150] width 237 height 40
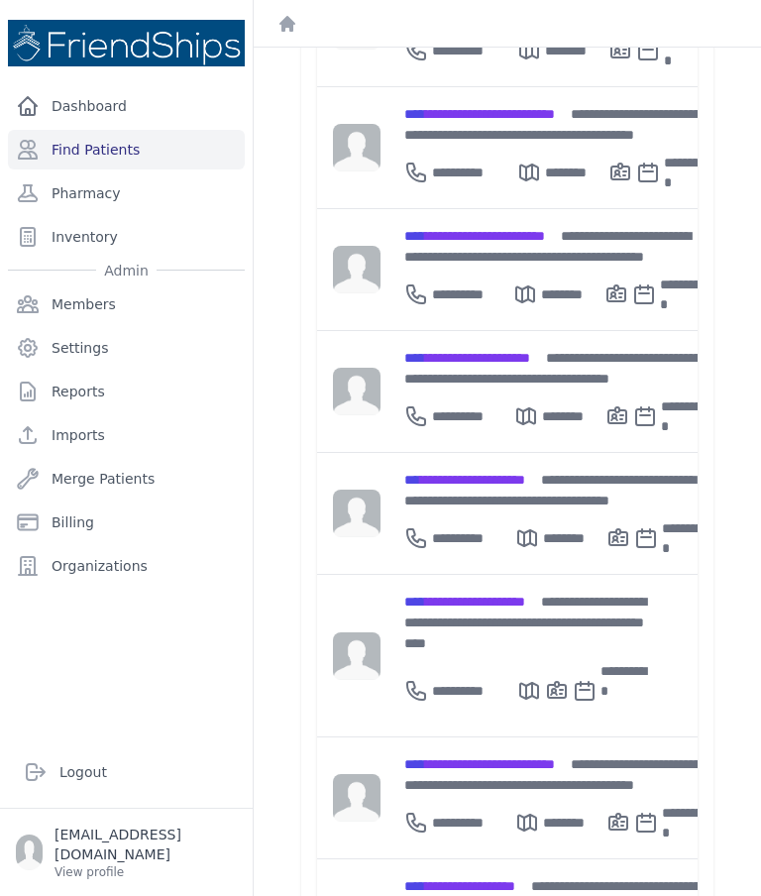
scroll to position [380, 0]
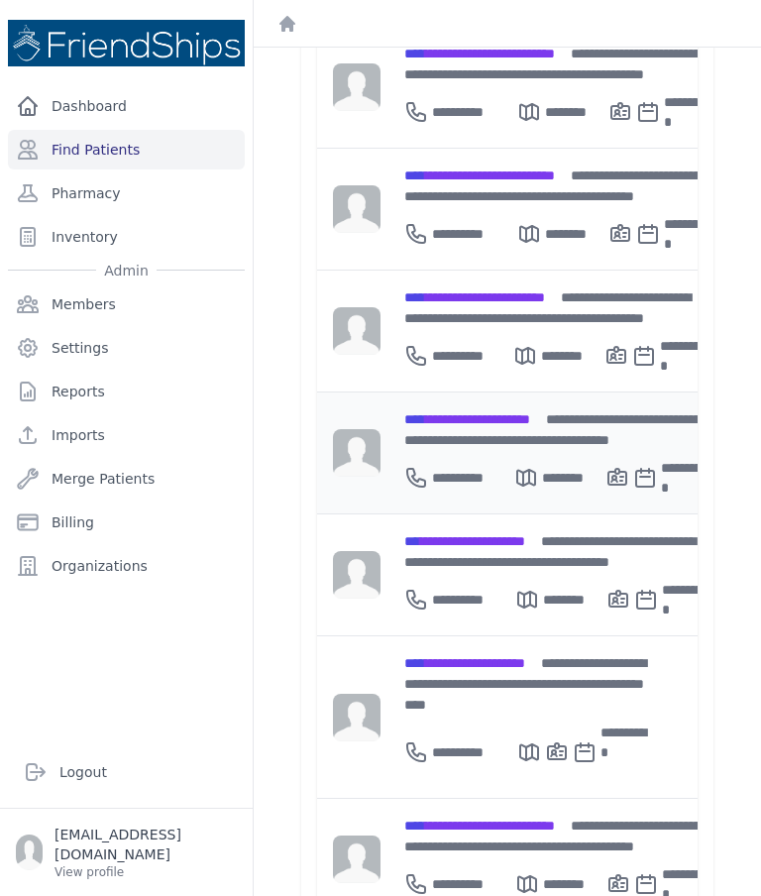
click at [491, 425] on div "**********" at bounding box center [557, 429] width 305 height 42
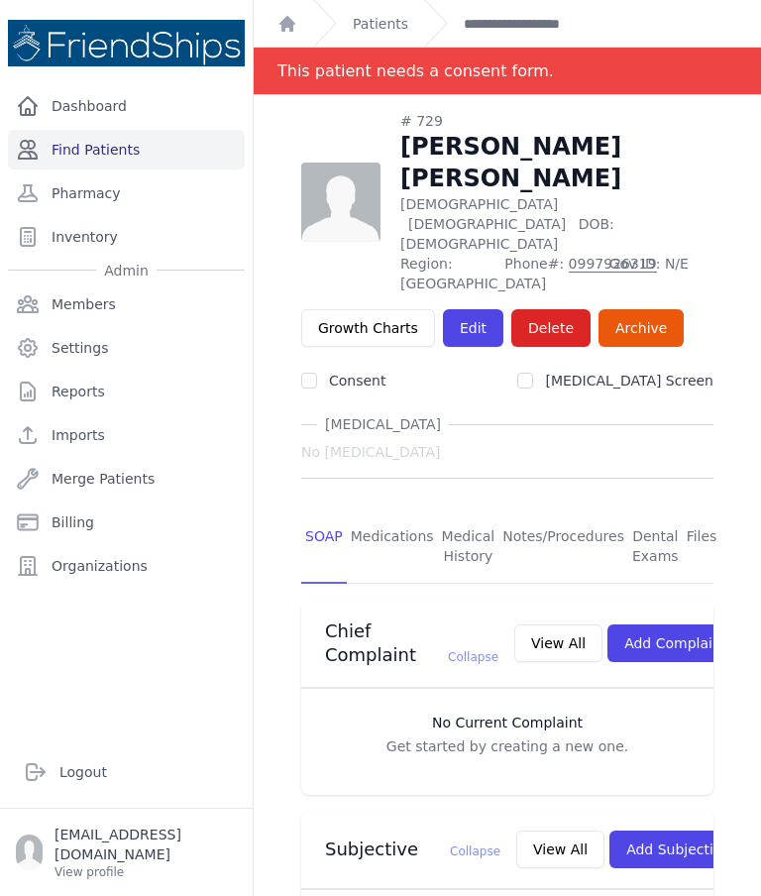
click at [183, 159] on link "Find Patients" at bounding box center [126, 150] width 237 height 40
